Goal: Information Seeking & Learning: Understand process/instructions

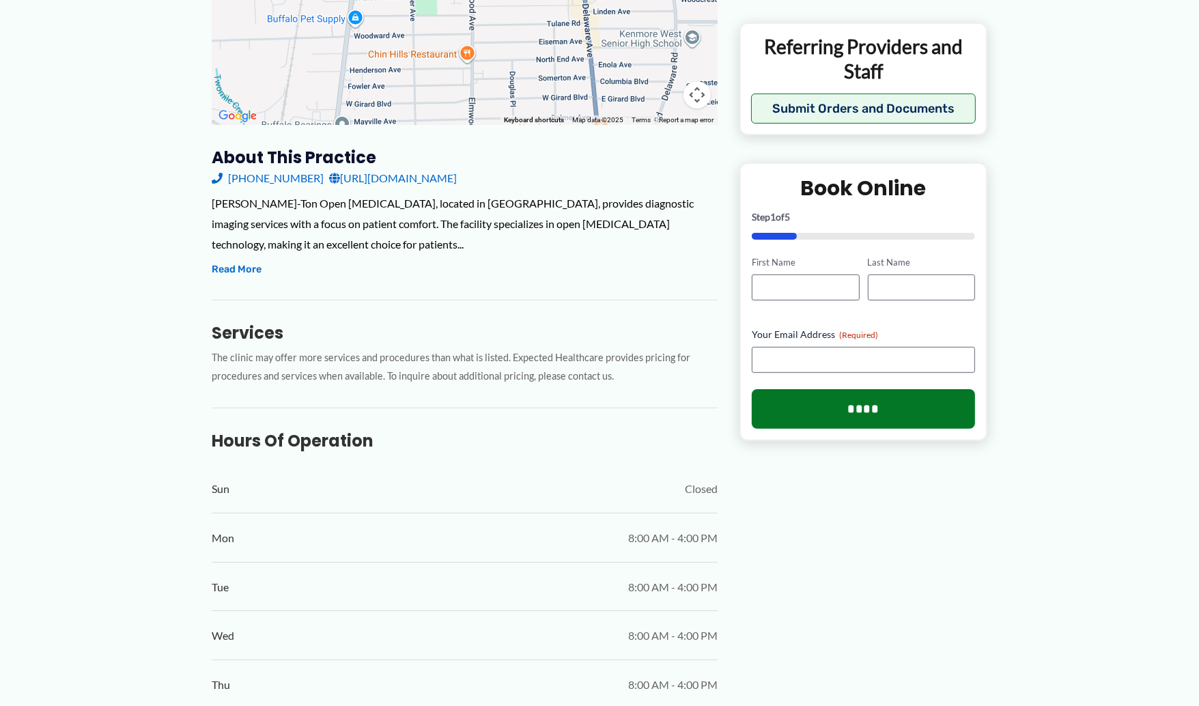
scroll to position [248, 0]
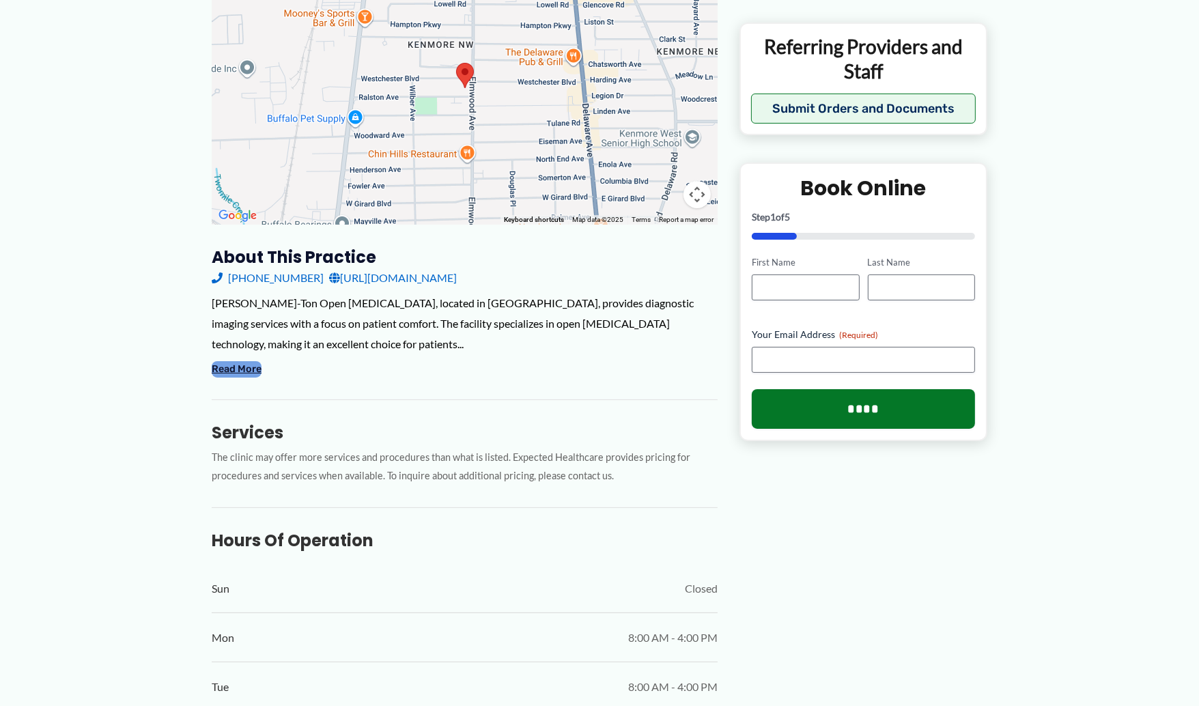
click at [242, 361] on button "Read More" at bounding box center [237, 369] width 50 height 16
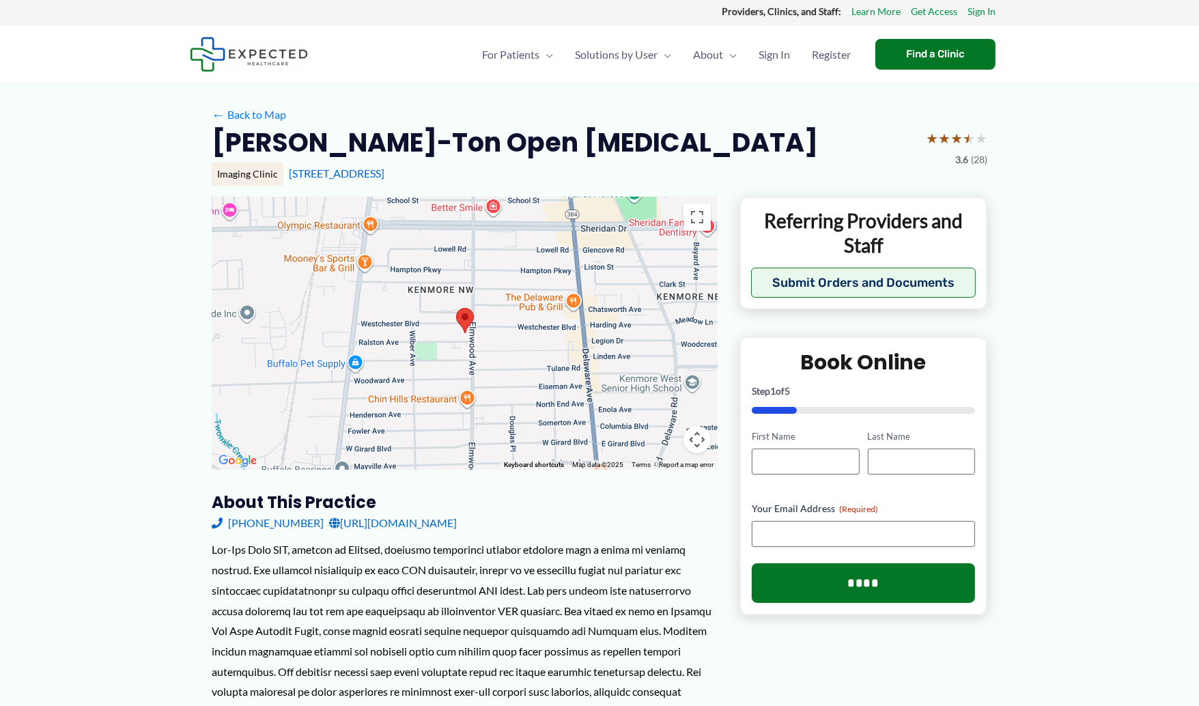
scroll to position [0, 0]
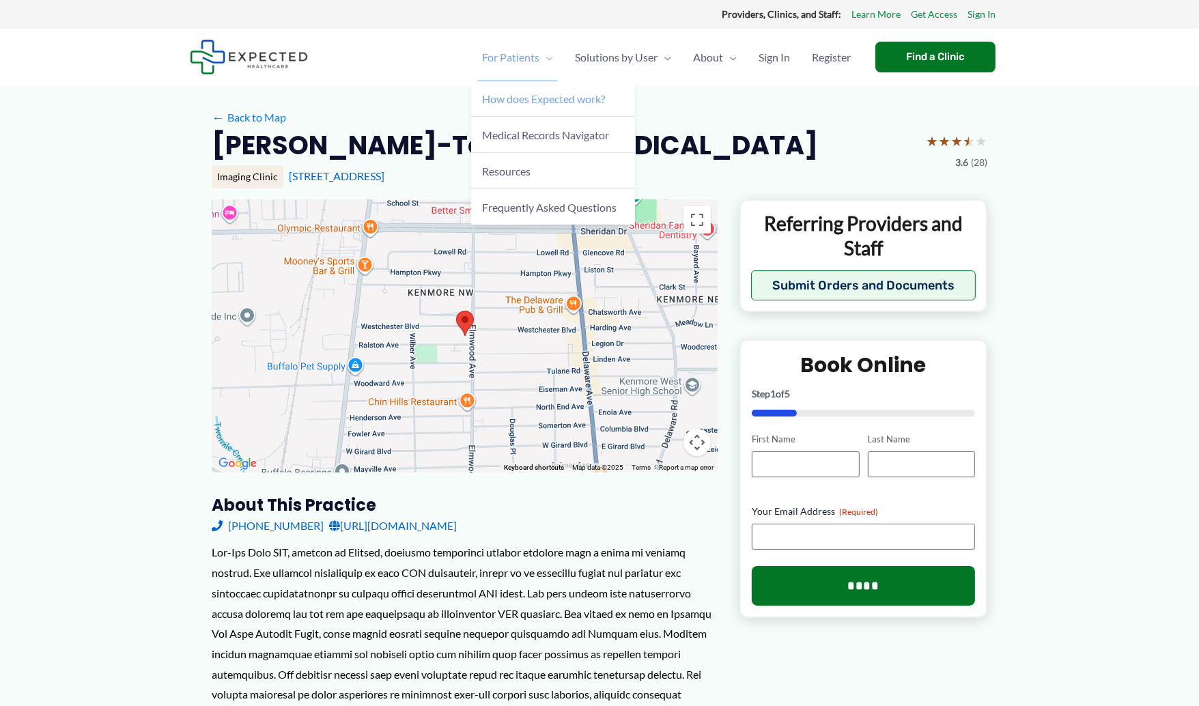
click at [518, 100] on span "How does Expected work?" at bounding box center [543, 98] width 123 height 13
